Goal: Task Accomplishment & Management: Manage account settings

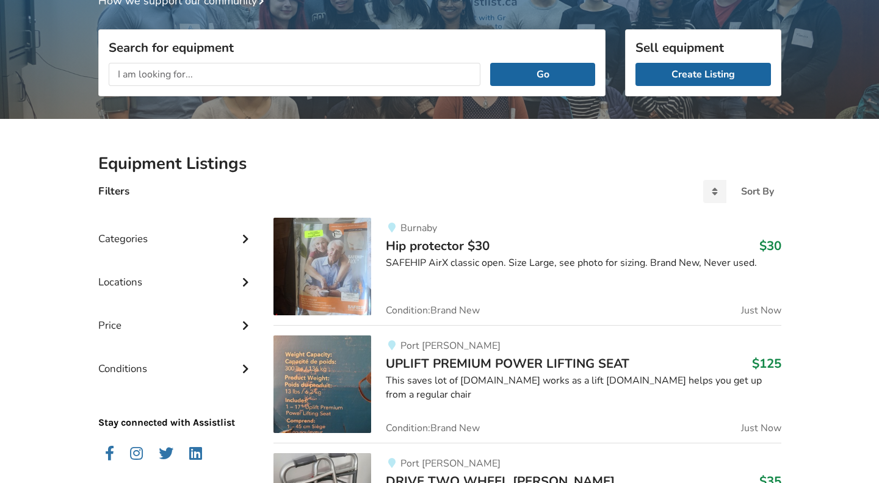
scroll to position [140, 0]
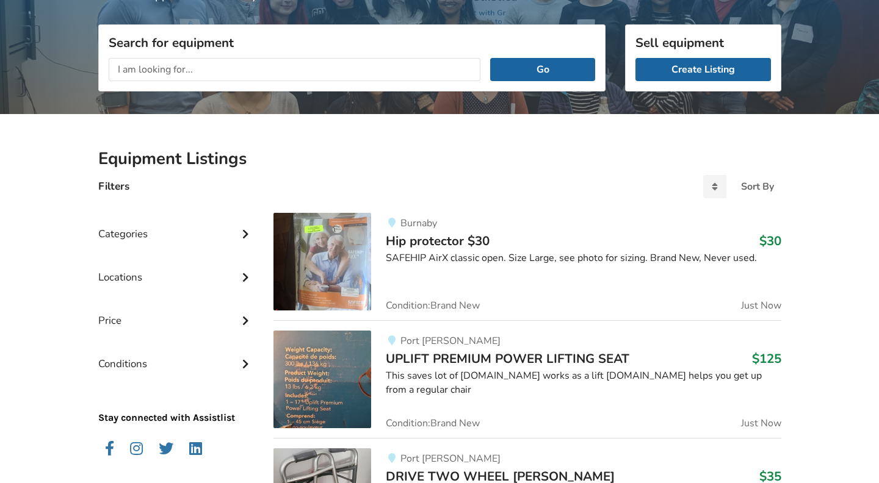
click at [353, 371] on img at bounding box center [322, 380] width 98 height 98
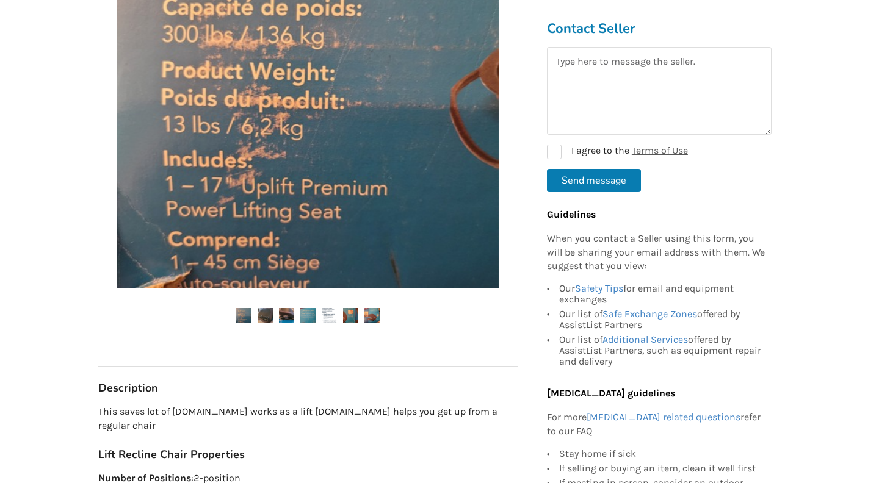
scroll to position [366, 0]
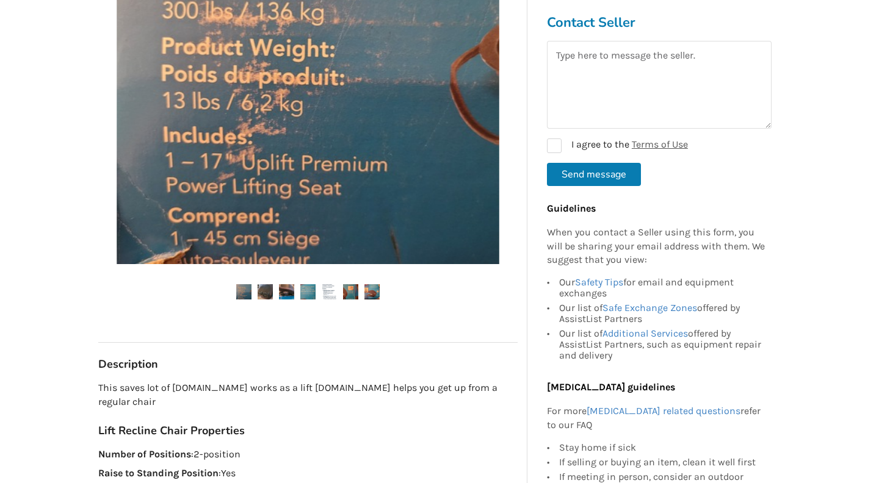
click at [269, 295] on img at bounding box center [265, 291] width 15 height 15
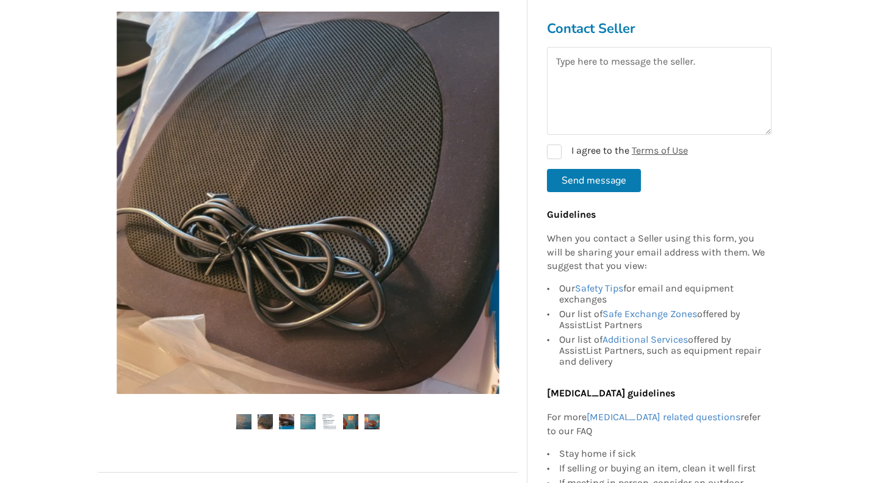
scroll to position [236, 0]
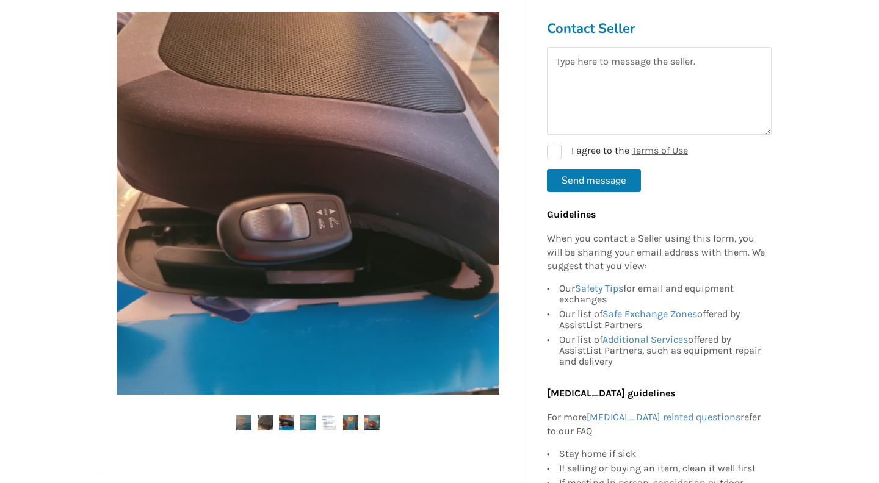
click at [286, 424] on img at bounding box center [286, 422] width 15 height 15
click at [307, 423] on img at bounding box center [307, 422] width 15 height 15
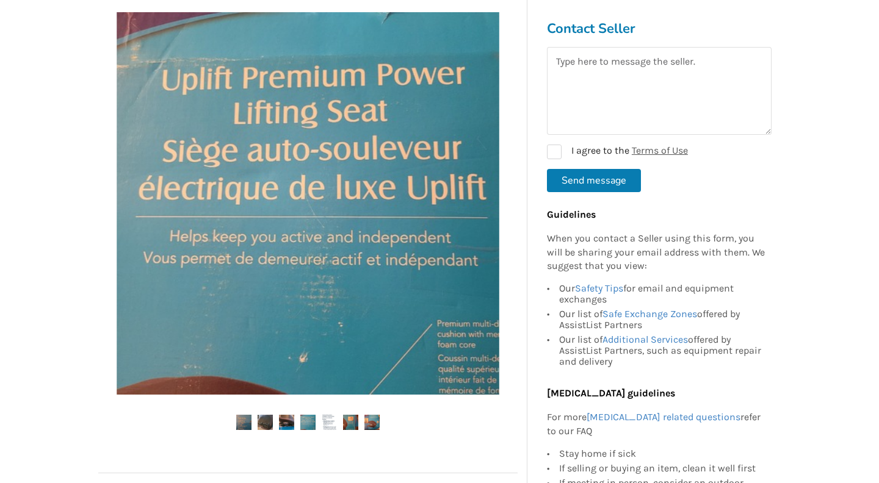
click at [327, 422] on img at bounding box center [329, 422] width 15 height 15
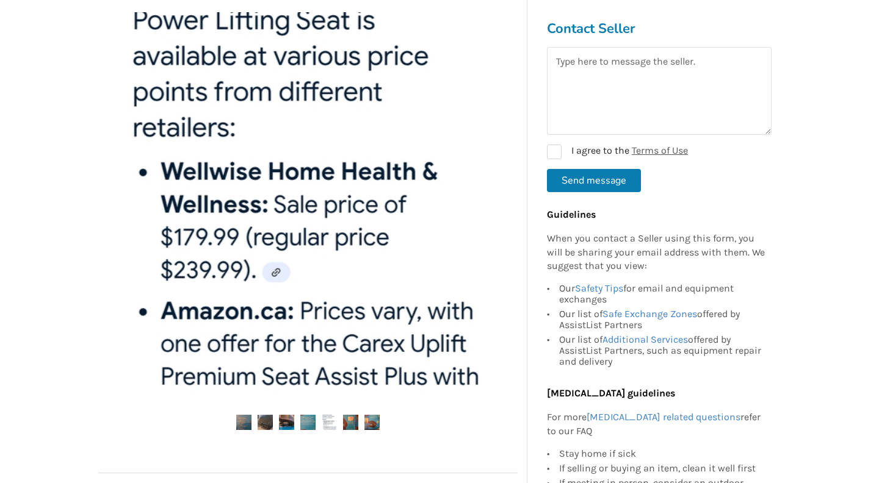
click at [348, 425] on img at bounding box center [350, 422] width 15 height 15
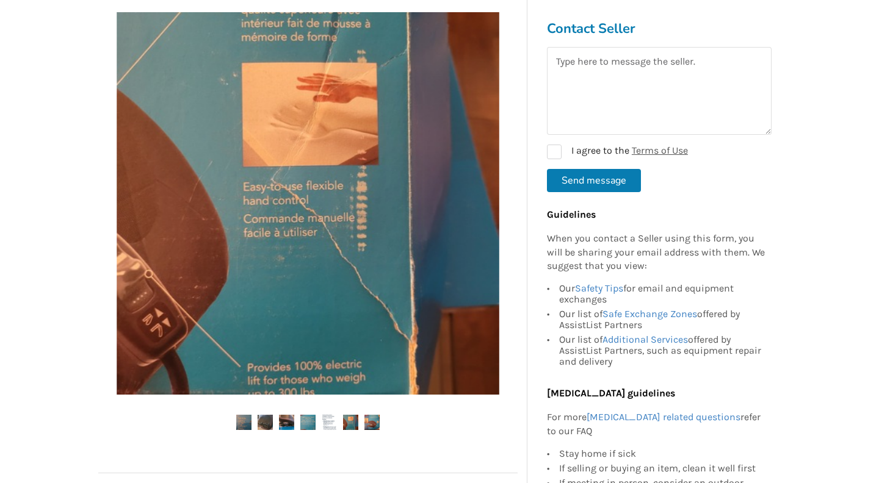
click at [370, 426] on img at bounding box center [371, 422] width 15 height 15
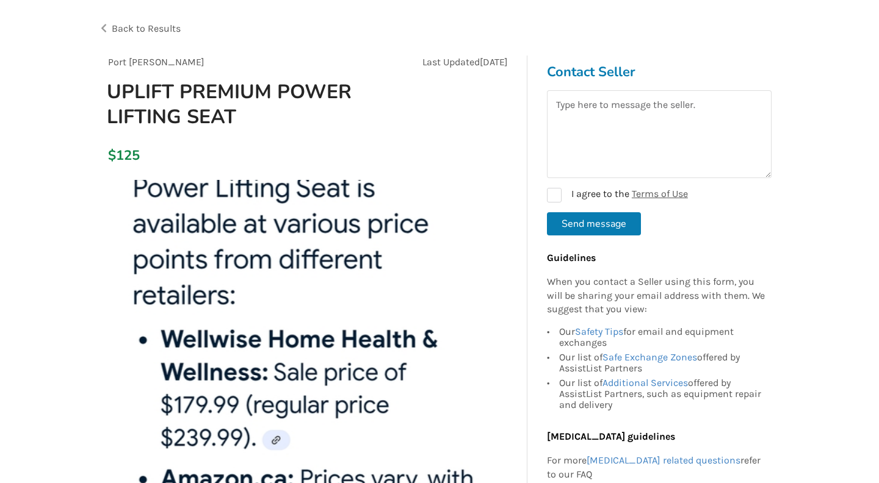
scroll to position [0, 0]
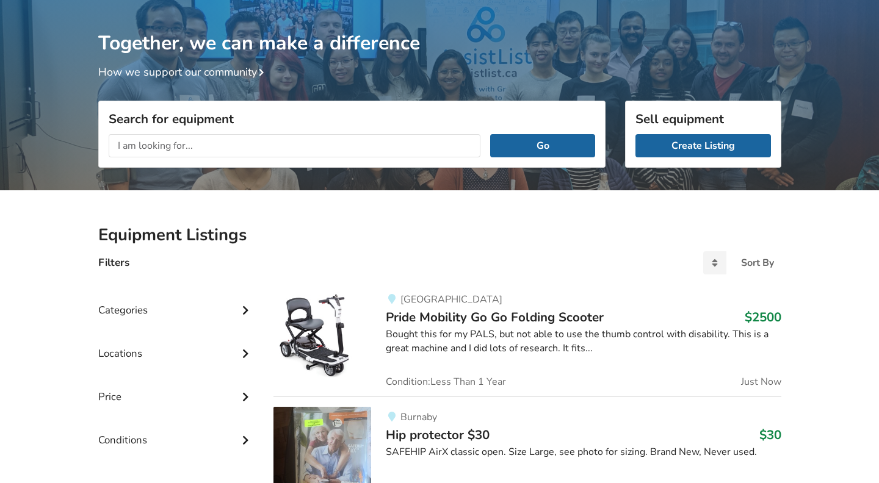
click at [406, 305] on span "[GEOGRAPHIC_DATA]" at bounding box center [451, 299] width 102 height 13
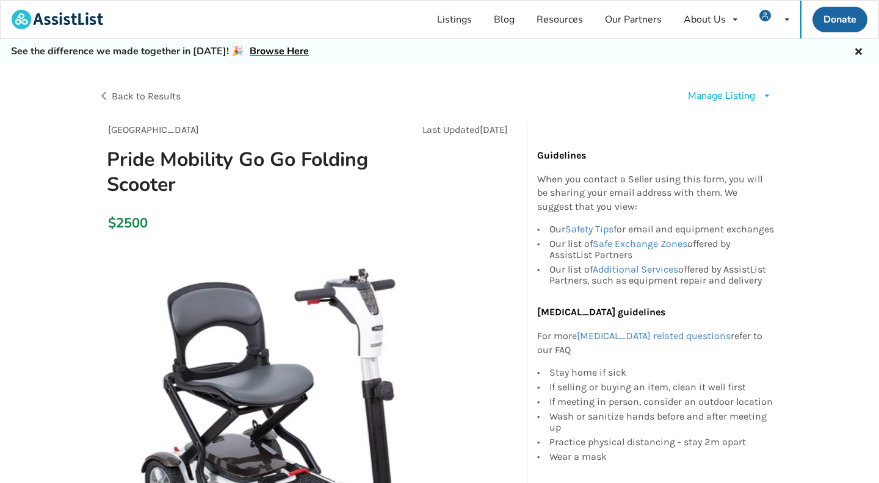
click at [763, 95] on icon at bounding box center [766, 95] width 9 height 7
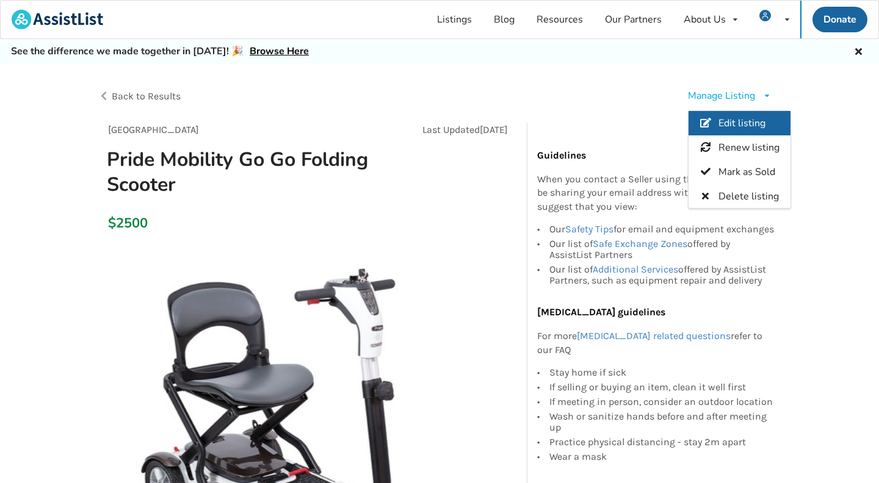
click at [750, 120] on span "Edit listing" at bounding box center [741, 123] width 47 height 13
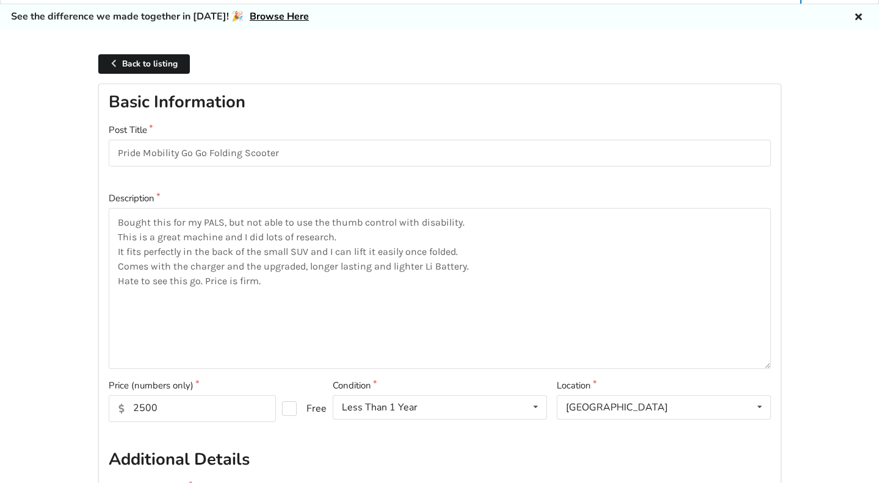
scroll to position [42, 0]
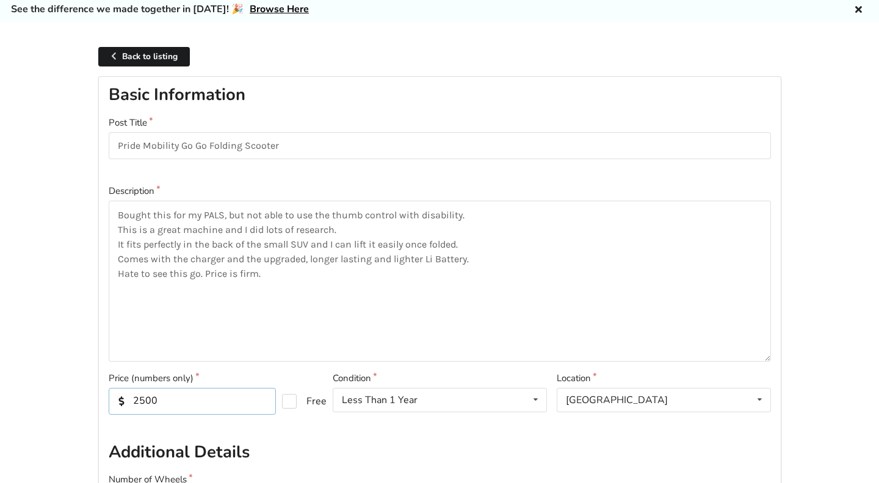
drag, startPoint x: 159, startPoint y: 401, endPoint x: 135, endPoint y: 402, distance: 23.8
click at [135, 402] on input "2500" at bounding box center [192, 401] width 167 height 27
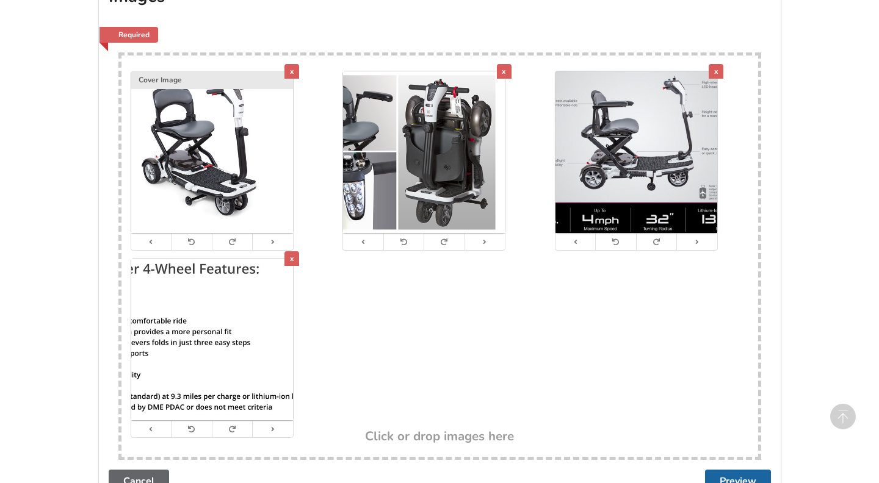
scroll to position [832, 0]
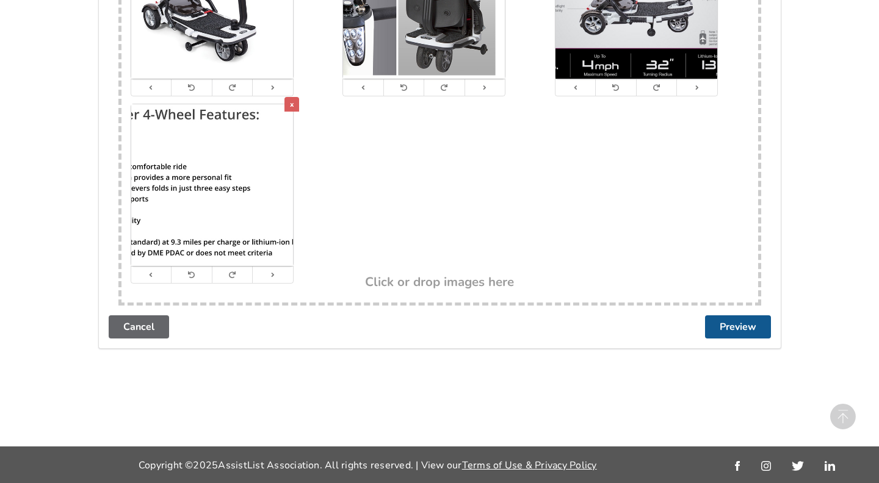
type input "1800"
click at [734, 329] on button "Preview" at bounding box center [738, 327] width 66 height 23
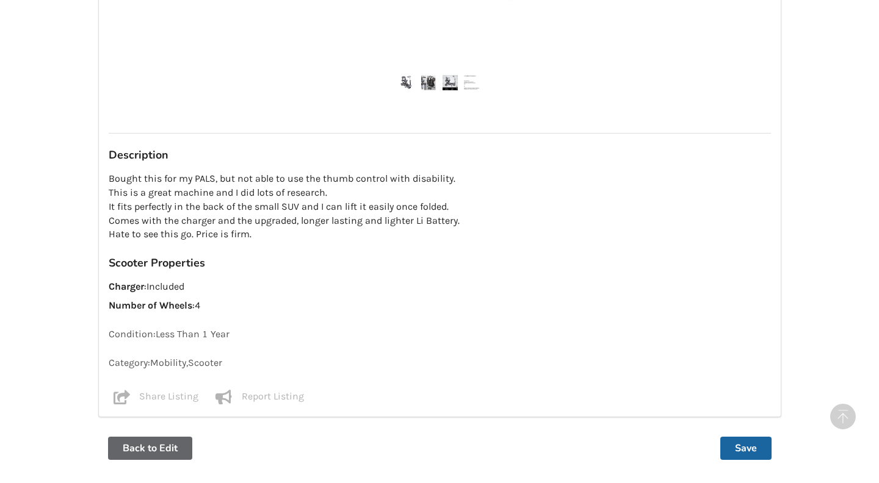
scroll to position [923, 0]
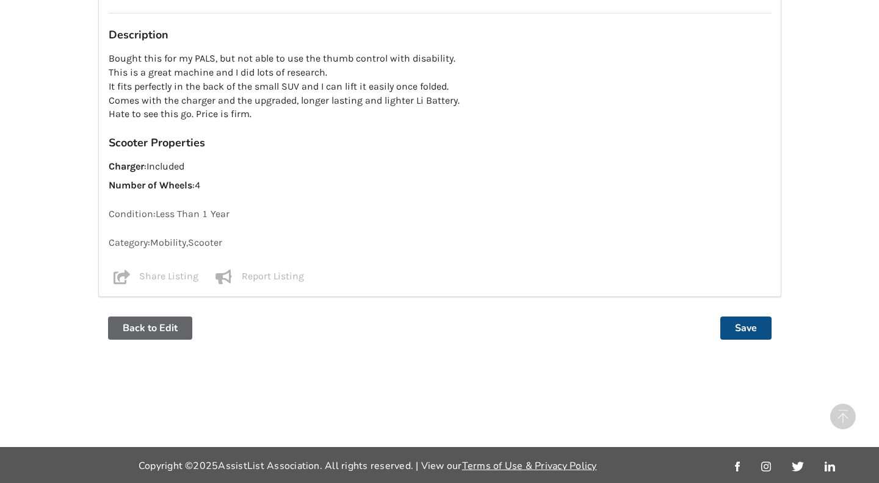
click at [753, 323] on button "Save" at bounding box center [745, 328] width 51 height 23
